Goal: Navigation & Orientation: Find specific page/section

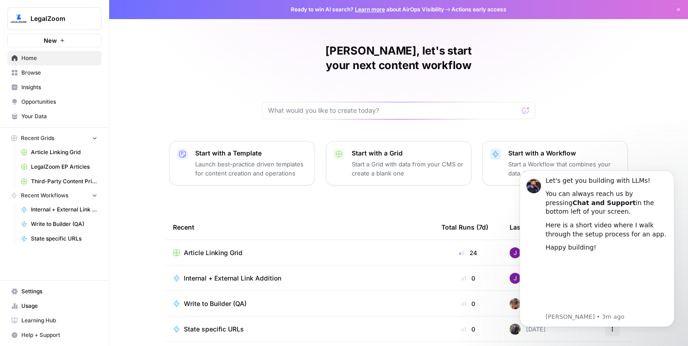
drag, startPoint x: 606, startPoint y: 34, endPoint x: 578, endPoint y: 0, distance: 43.6
click at [605, 33] on div "[PERSON_NAME], let's start your next content workflow Start with a Template Lau…" at bounding box center [398, 216] width 579 height 433
